Goal: Register for event/course

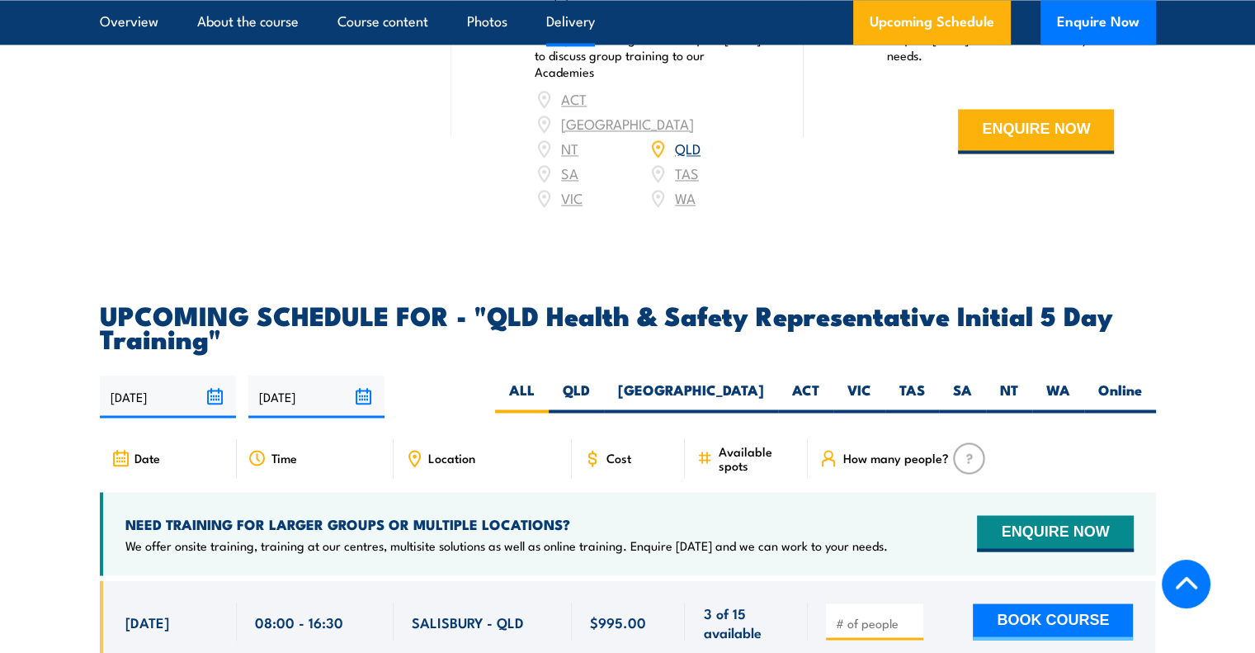
scroll to position [2723, 0]
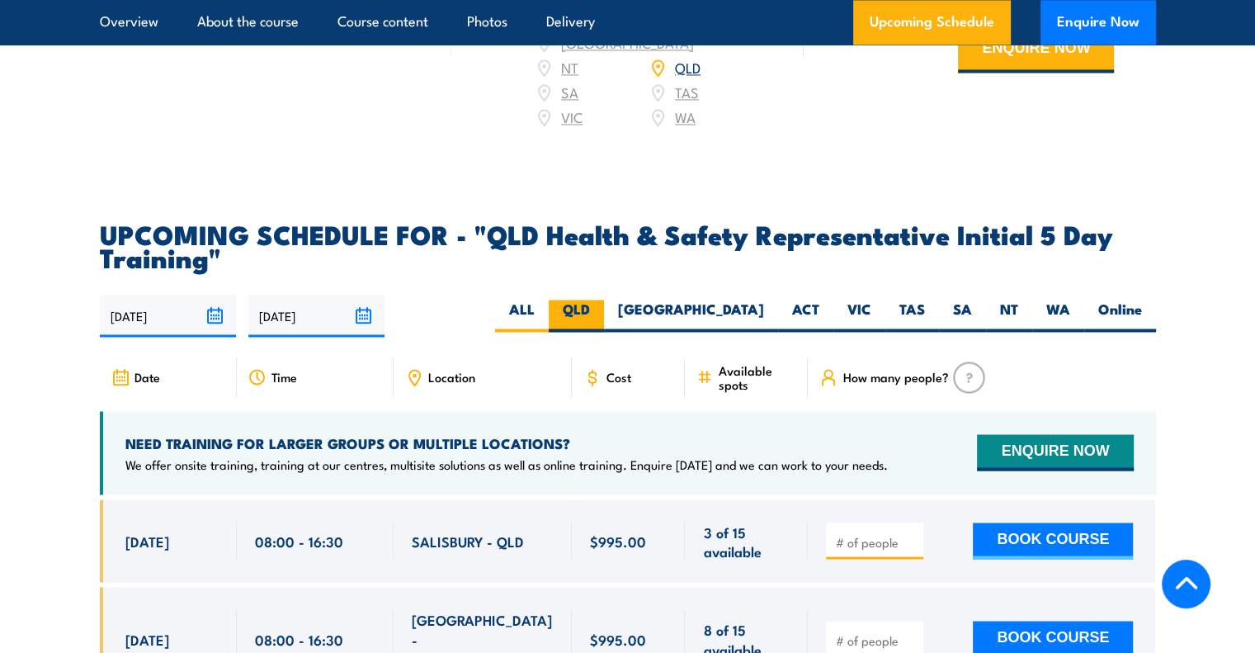
click at [604, 314] on label "QLD" at bounding box center [576, 316] width 55 height 32
click at [601, 310] on input "QLD" at bounding box center [595, 305] width 11 height 11
radio input "true"
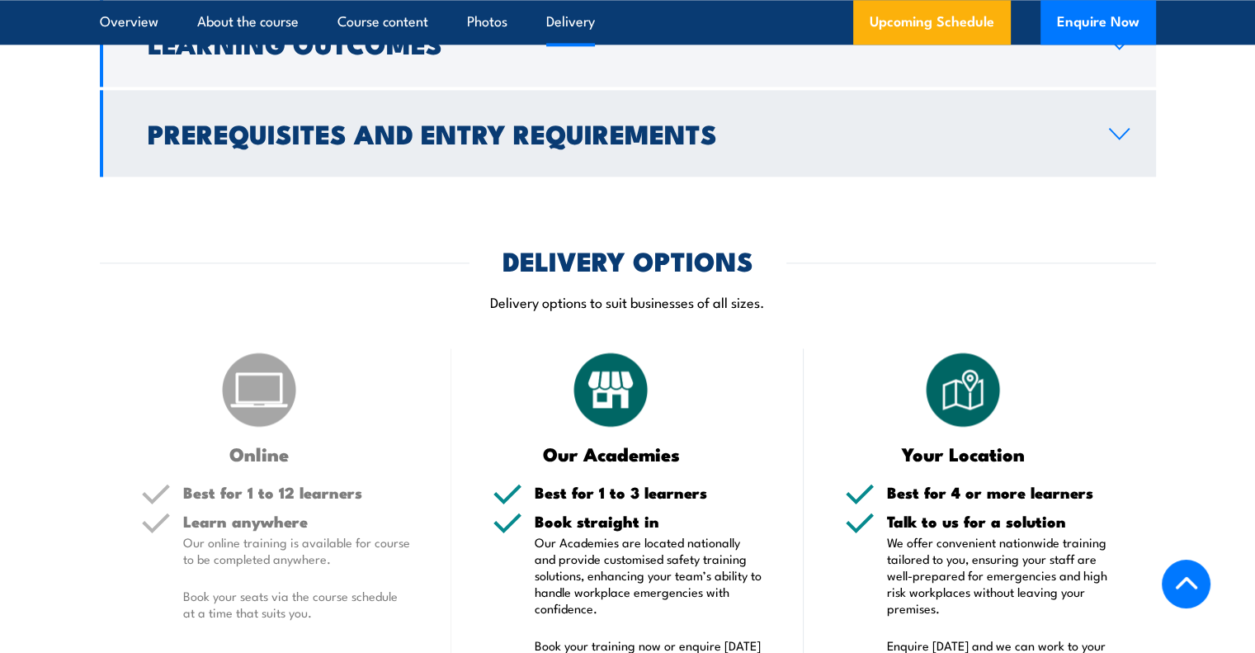
scroll to position [2031, 0]
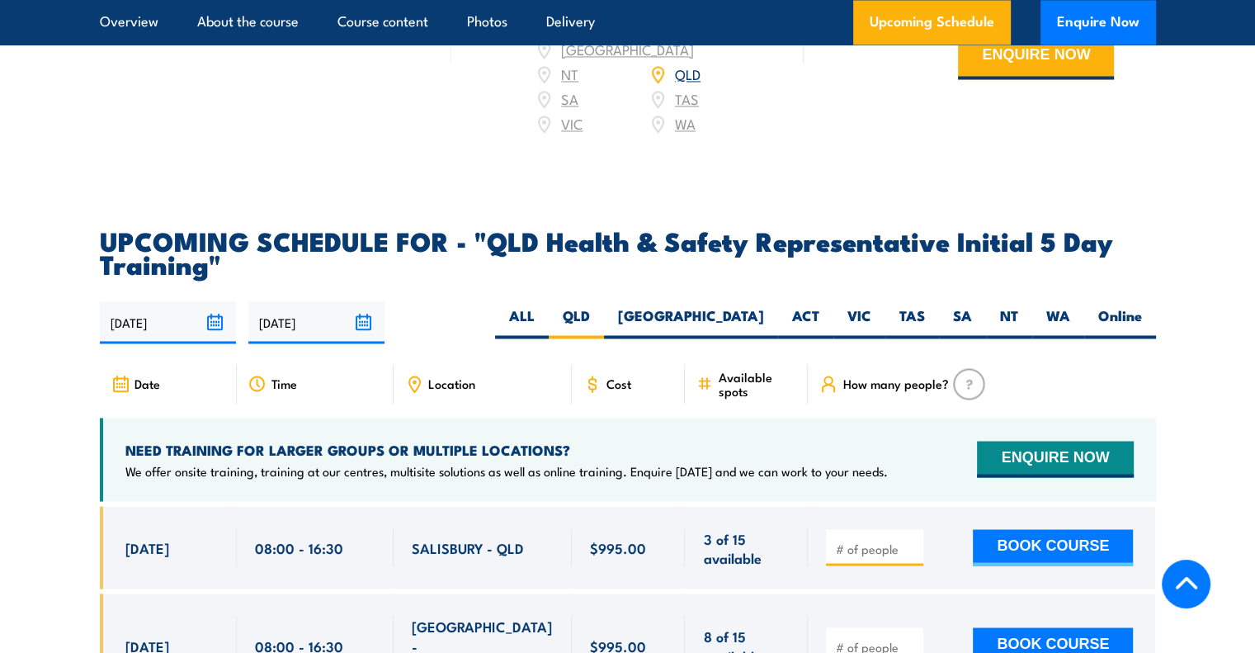
scroll to position [2723, 0]
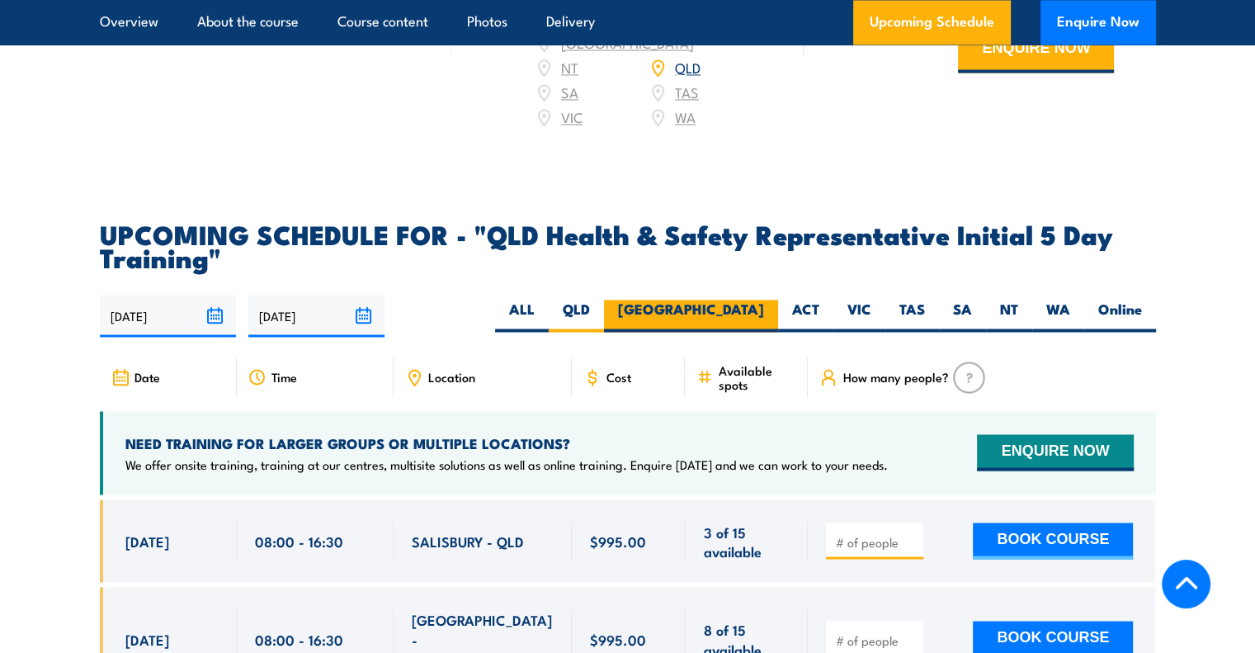
click at [736, 300] on label "[GEOGRAPHIC_DATA]" at bounding box center [691, 316] width 174 height 32
click at [764, 300] on input "[GEOGRAPHIC_DATA]" at bounding box center [769, 305] width 11 height 11
radio input "true"
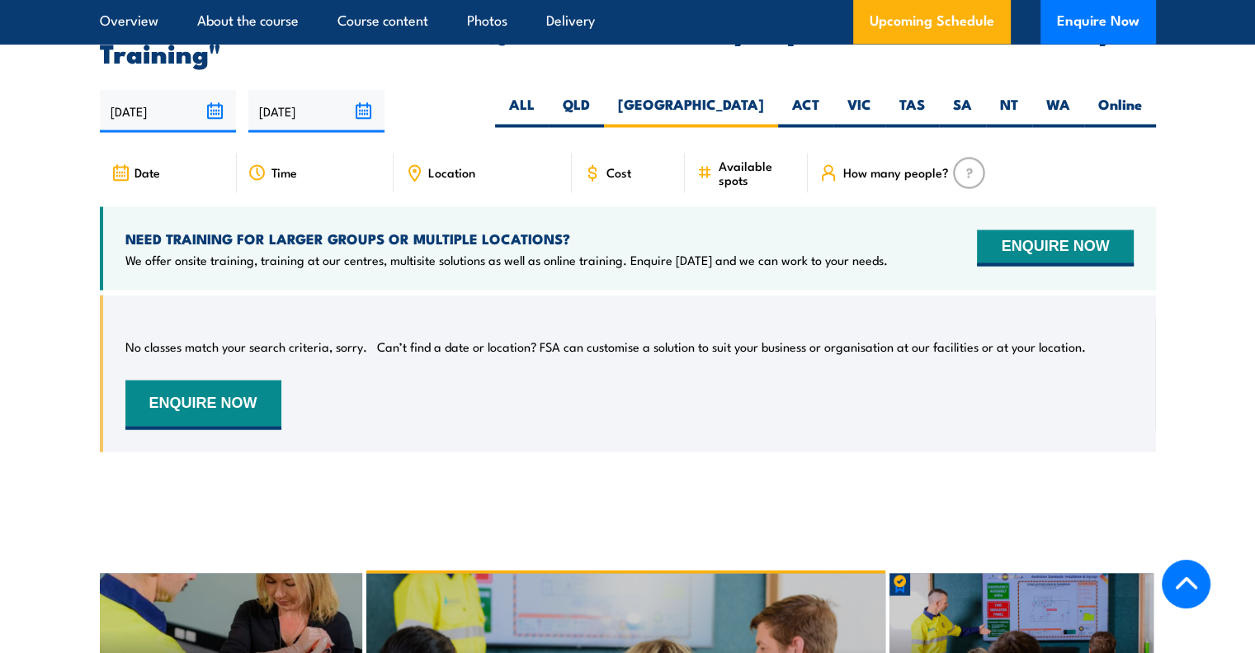
scroll to position [2939, 0]
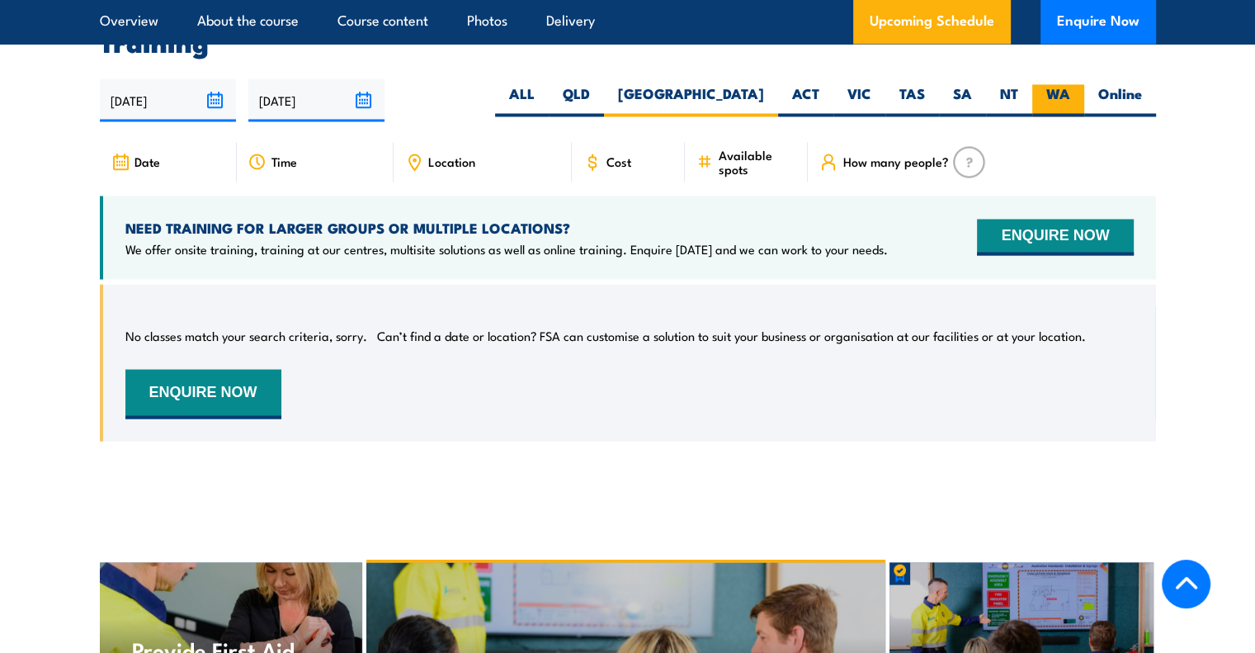
click at [1063, 91] on label "WA" at bounding box center [1058, 100] width 52 height 32
click at [1070, 91] on input "WA" at bounding box center [1075, 89] width 11 height 11
radio input "true"
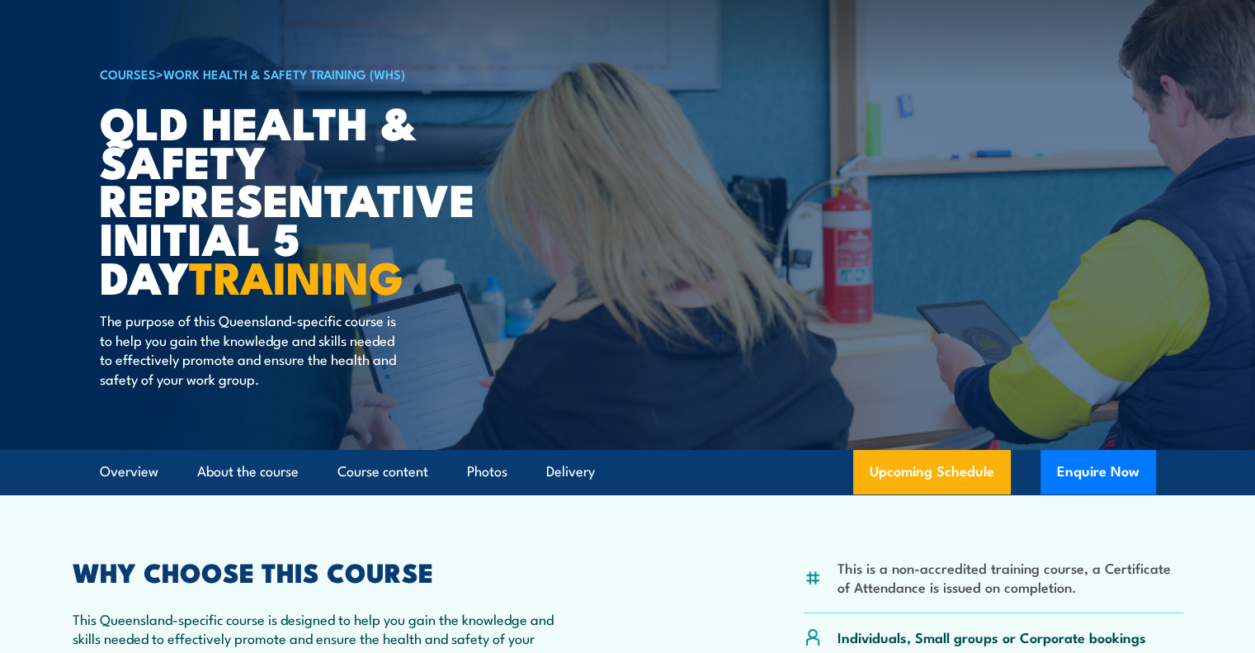
scroll to position [50, 0]
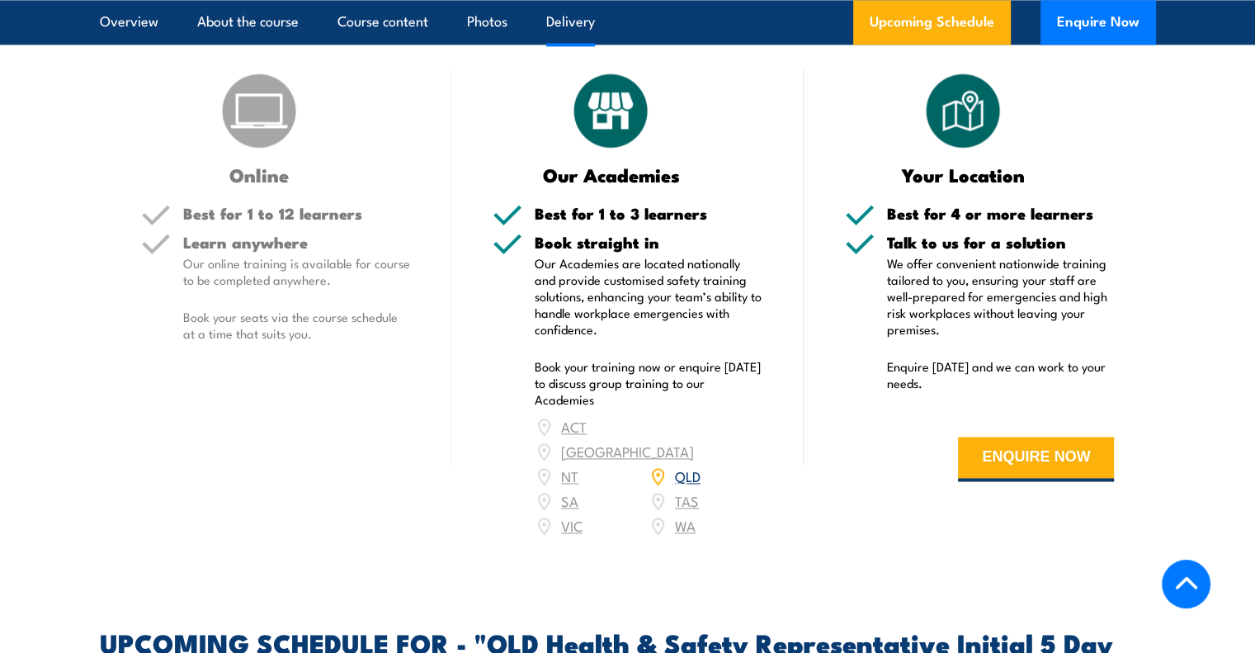
scroll to position [2279, 0]
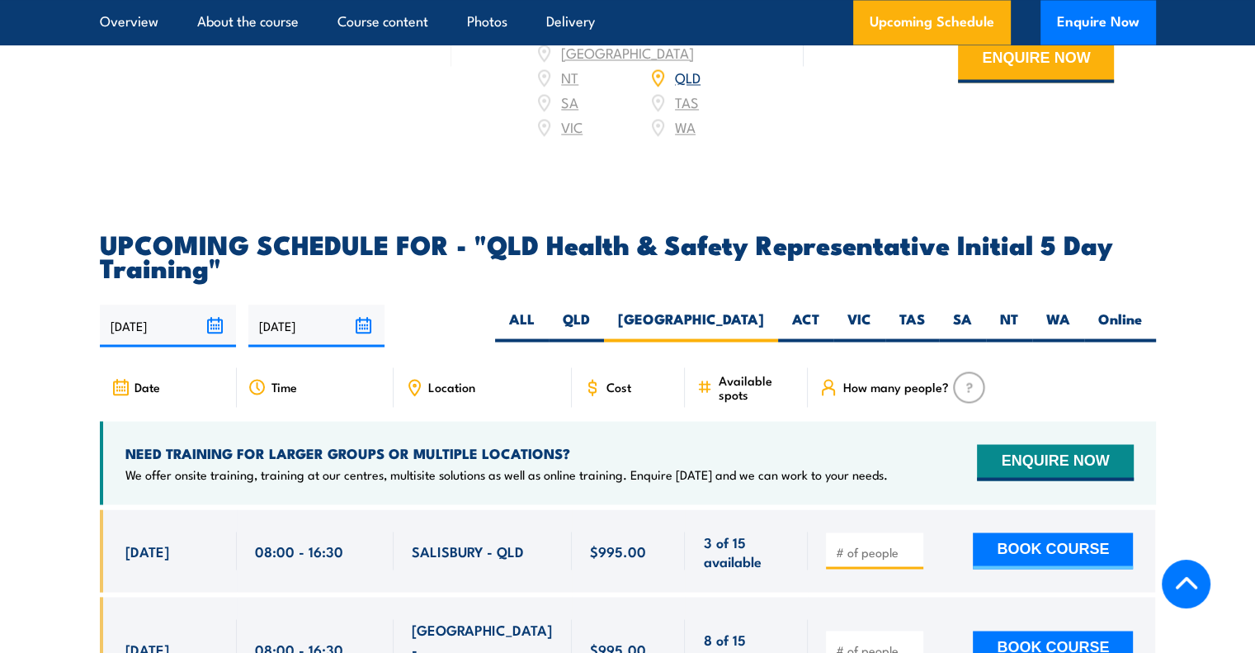
scroll to position [2723, 0]
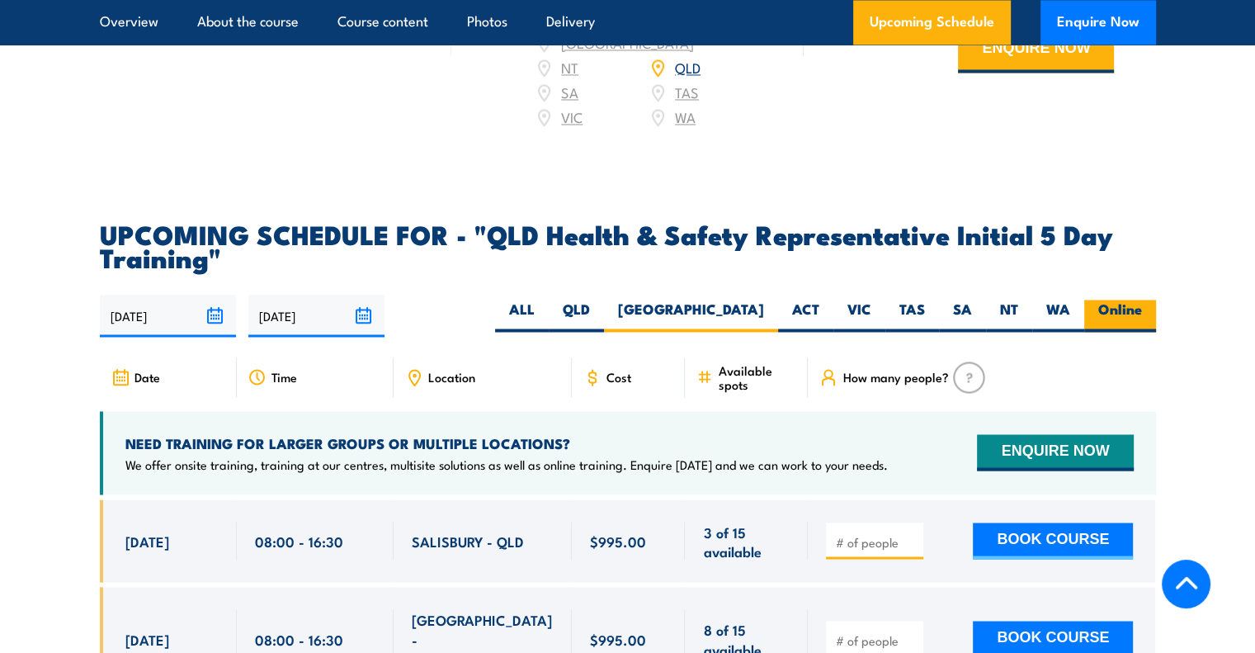
click at [1142, 314] on label "Online" at bounding box center [1120, 316] width 72 height 32
click at [1142, 310] on input "Online" at bounding box center [1147, 305] width 11 height 11
radio input "true"
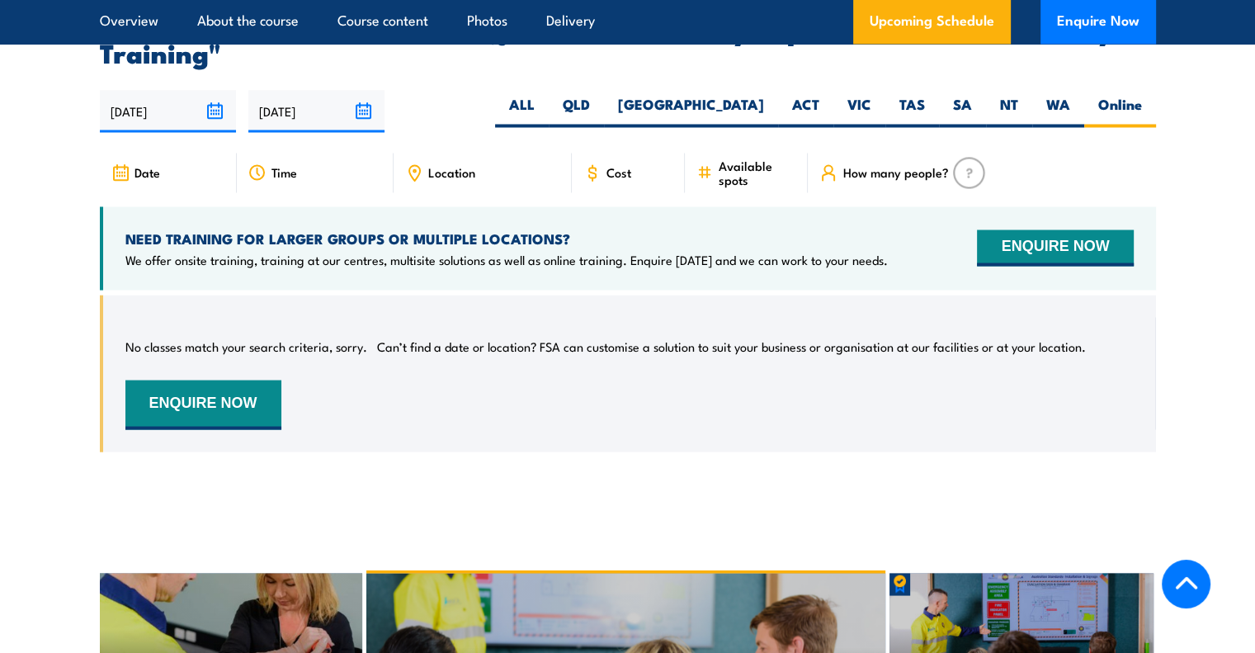
scroll to position [2939, 0]
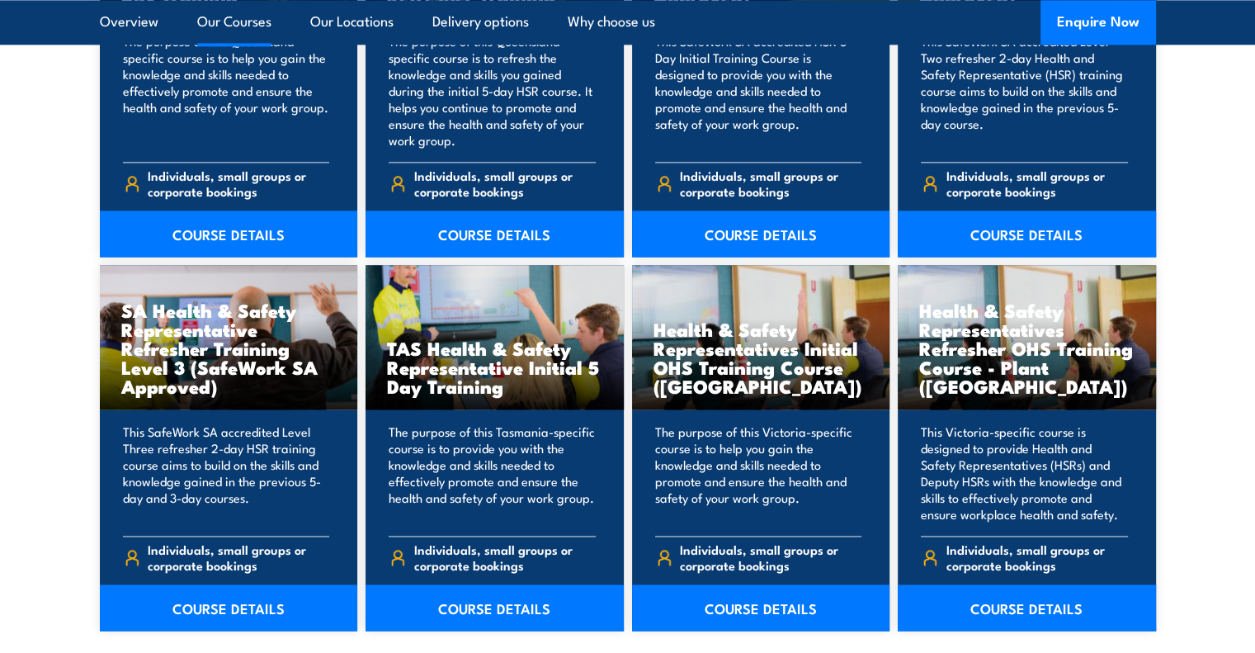
scroll to position [2146, 0]
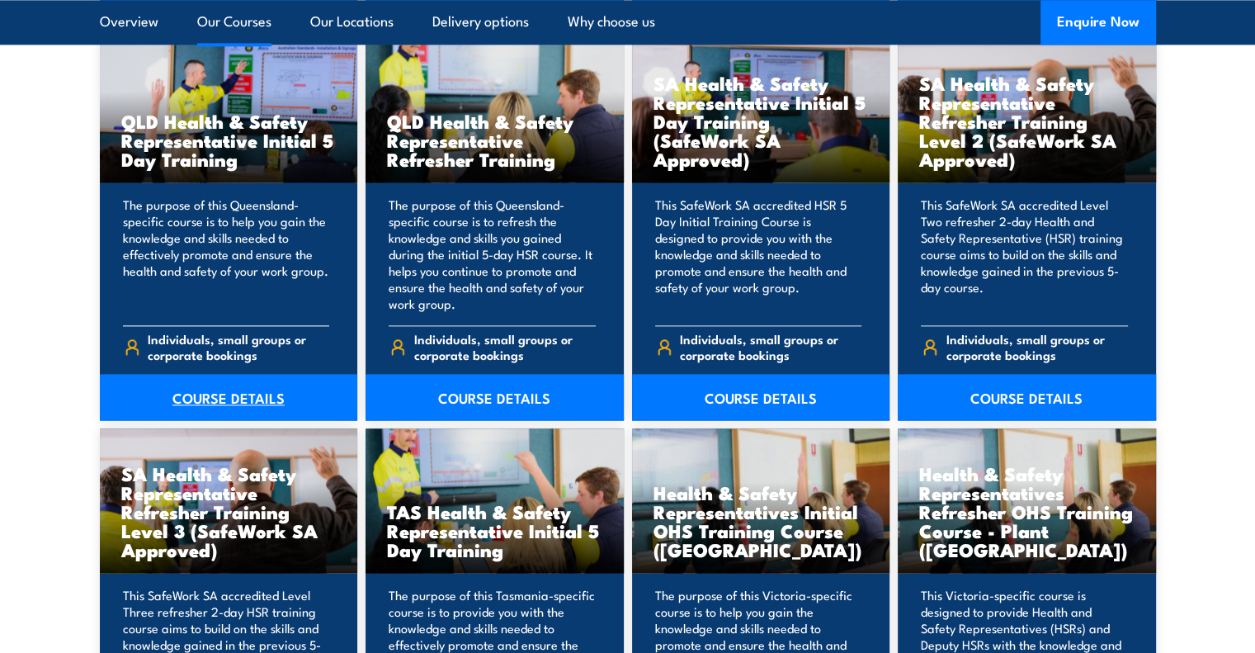
click at [242, 407] on link "COURSE DETAILS" at bounding box center [229, 397] width 258 height 46
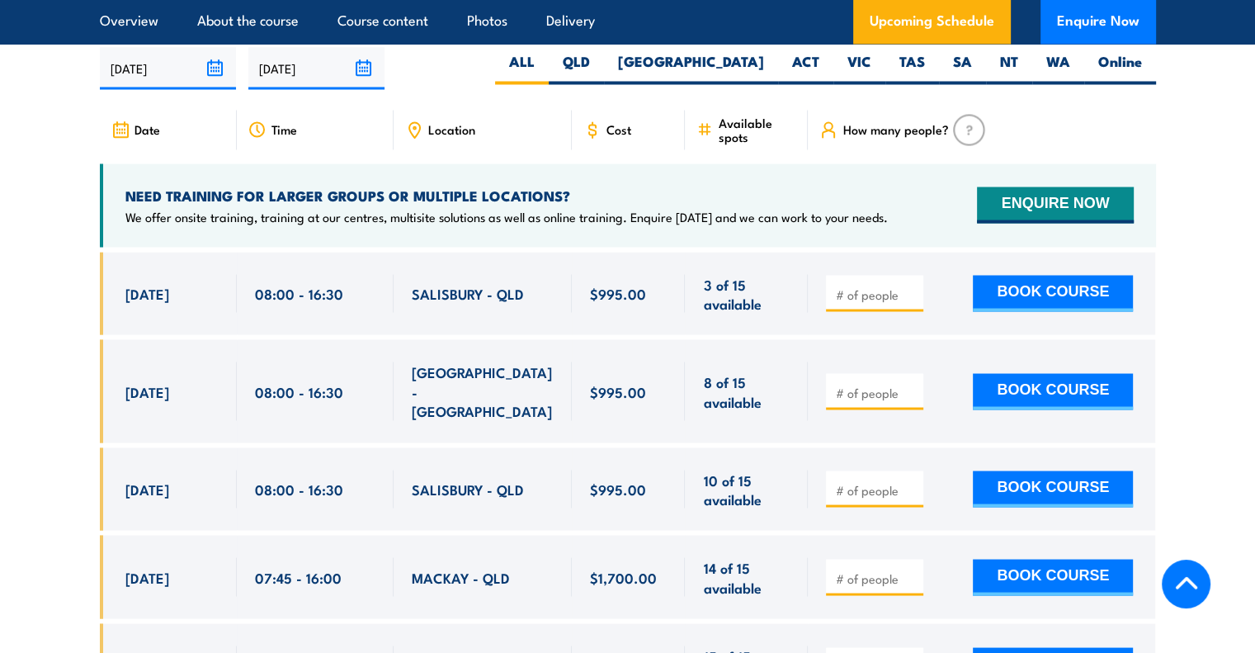
scroll to position [2806, 0]
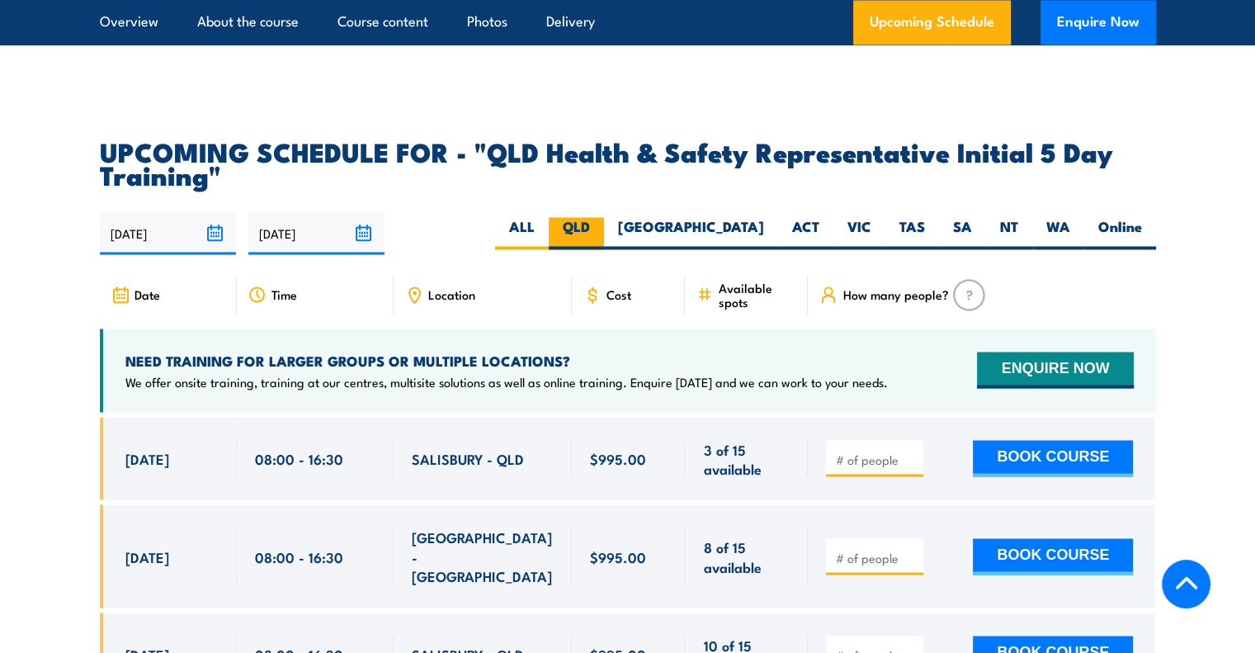
click at [604, 229] on label "QLD" at bounding box center [576, 233] width 55 height 32
click at [601, 228] on input "QLD" at bounding box center [595, 222] width 11 height 11
radio input "true"
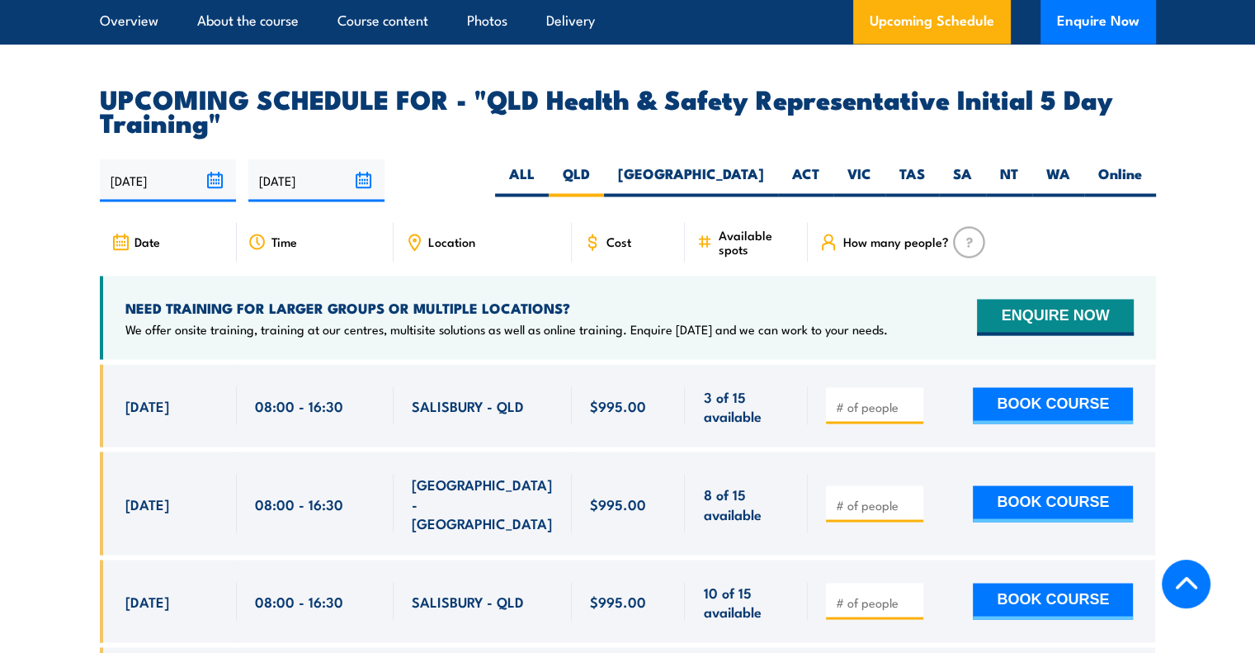
scroll to position [2856, 0]
